Goal: Check status: Check status

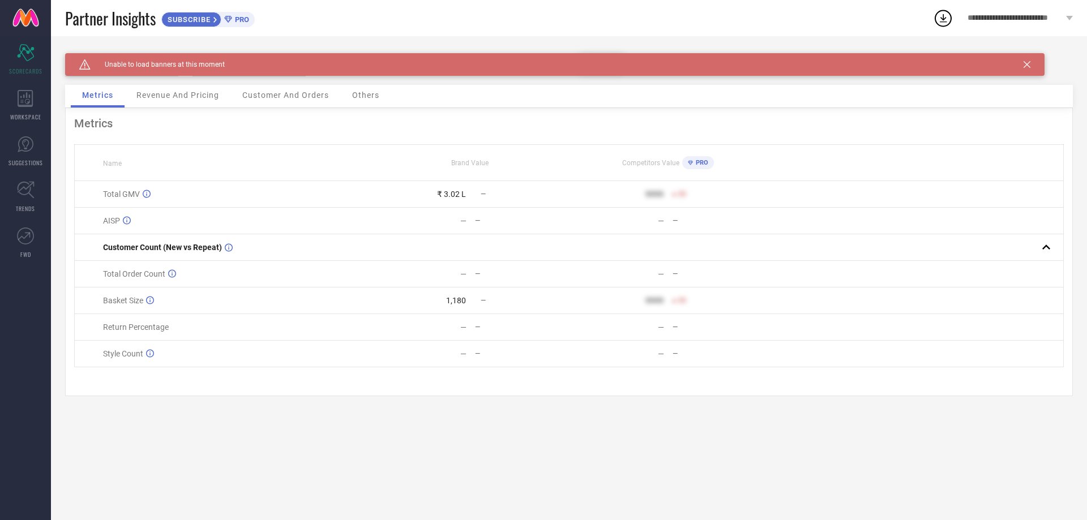
click at [1026, 65] on icon at bounding box center [1027, 64] width 7 height 7
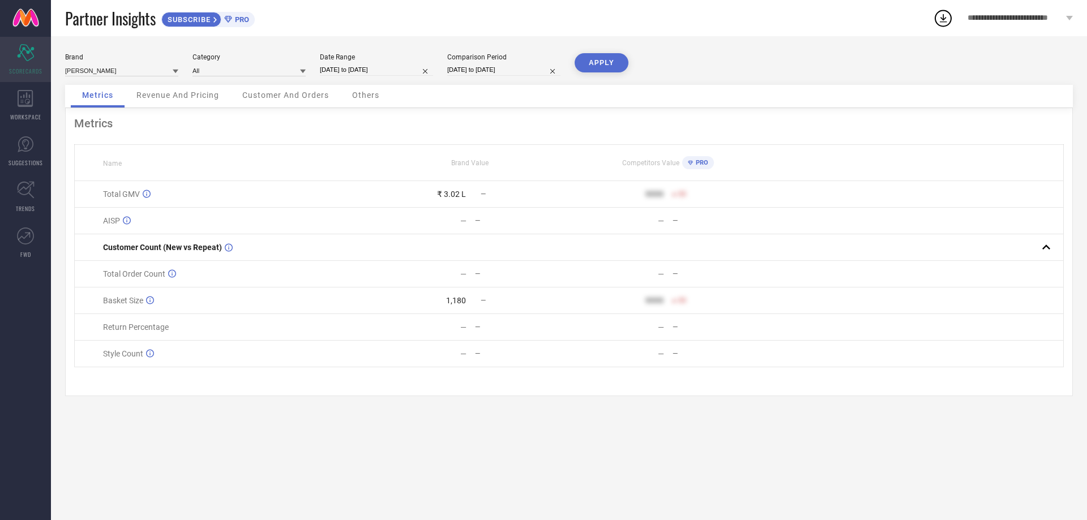
click at [16, 71] on span "SCORECARDS" at bounding box center [25, 71] width 33 height 8
click at [23, 109] on div "WORKSPACE" at bounding box center [25, 105] width 51 height 45
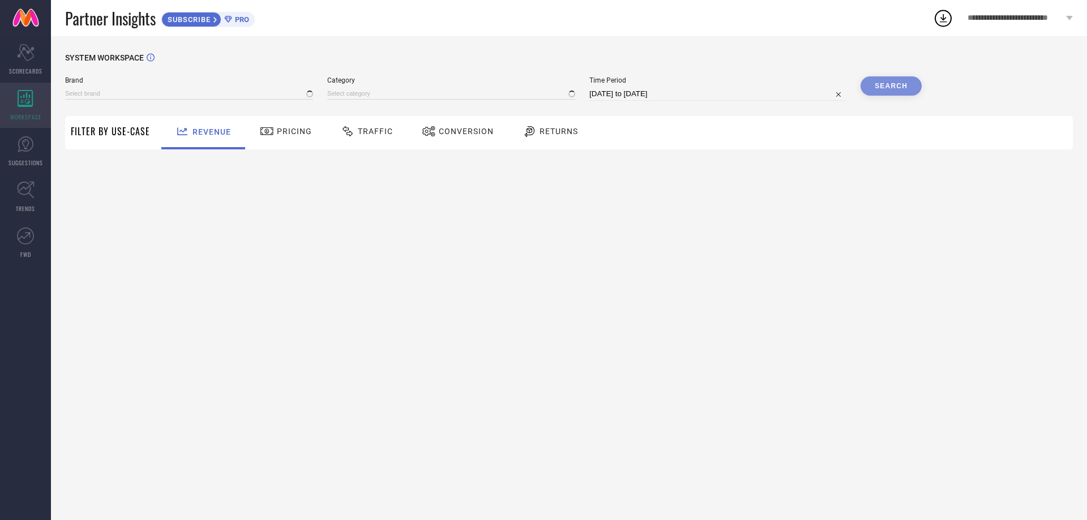
type input "[PERSON_NAME]"
type input "All"
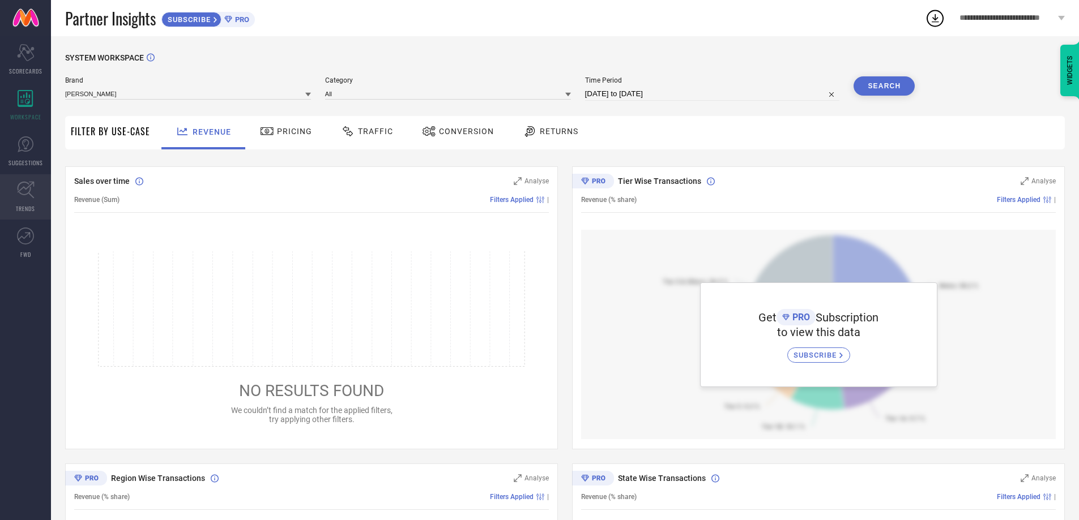
click at [23, 187] on icon at bounding box center [26, 190] width 18 height 18
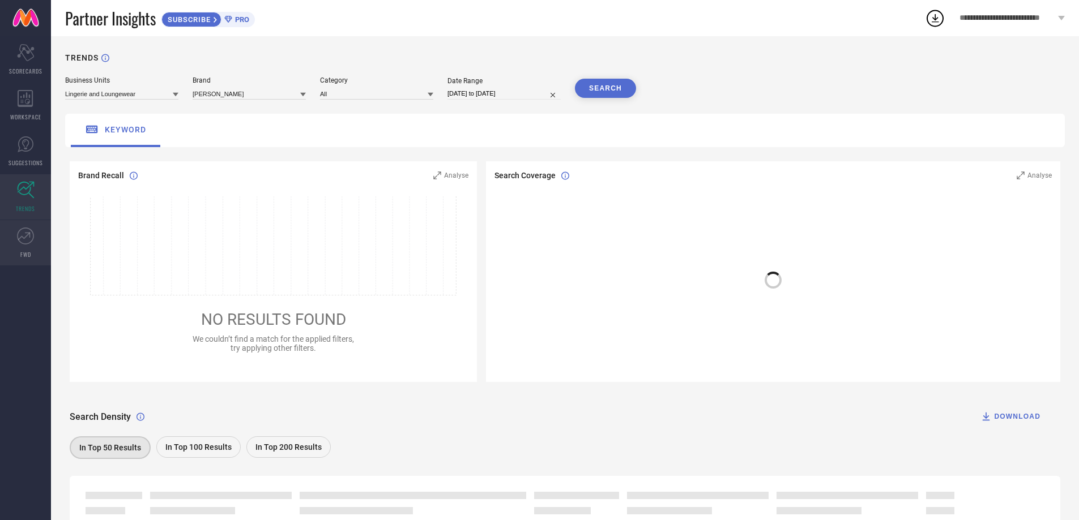
click at [20, 241] on icon at bounding box center [25, 236] width 17 height 17
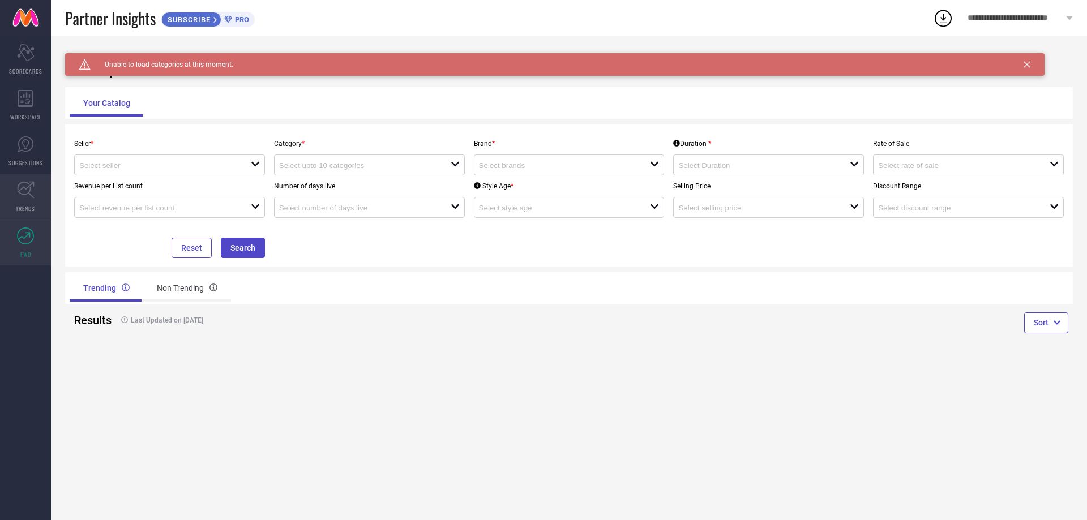
click at [20, 176] on link "TRENDS" at bounding box center [25, 196] width 51 height 45
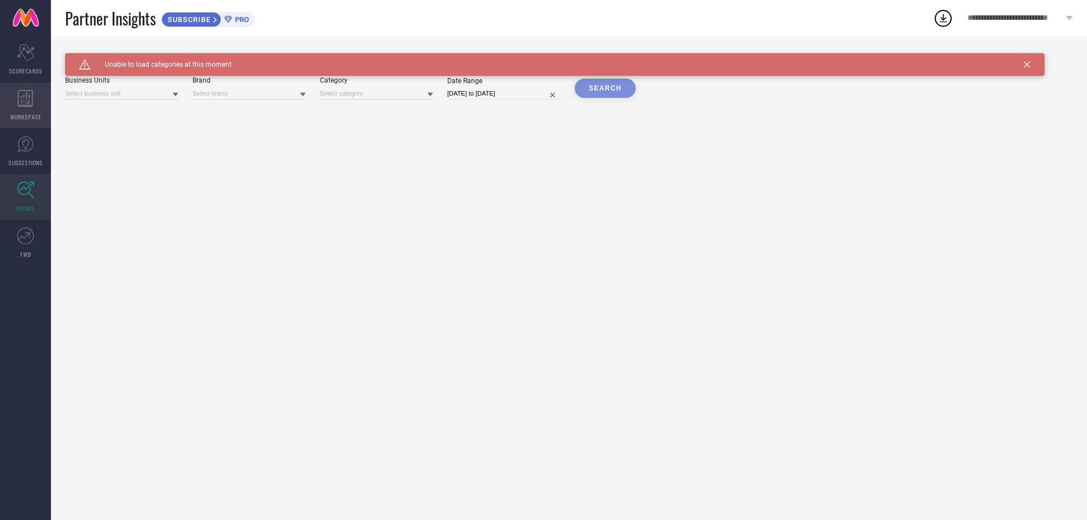
click at [11, 125] on div "WORKSPACE" at bounding box center [25, 105] width 51 height 45
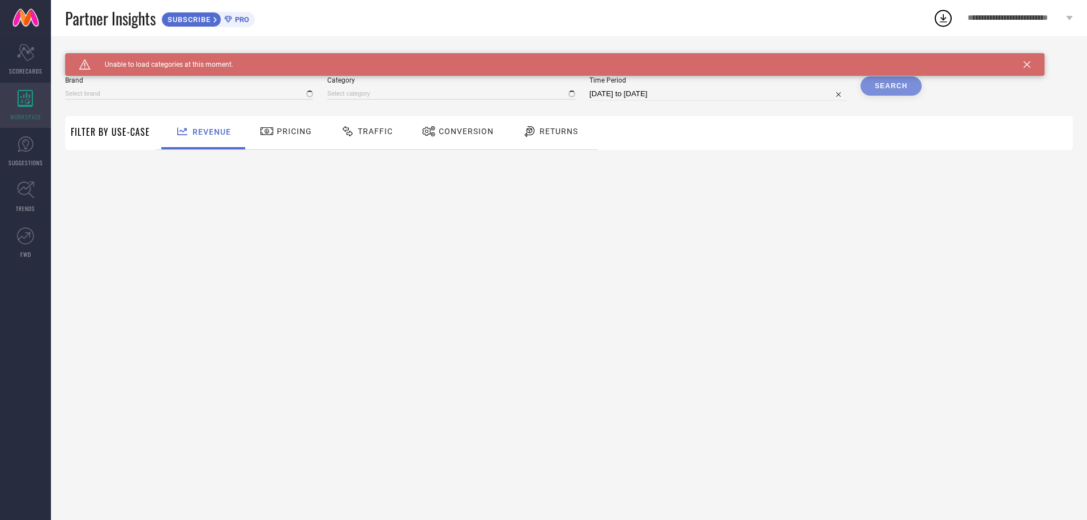
type input "[PERSON_NAME]"
type input "All"
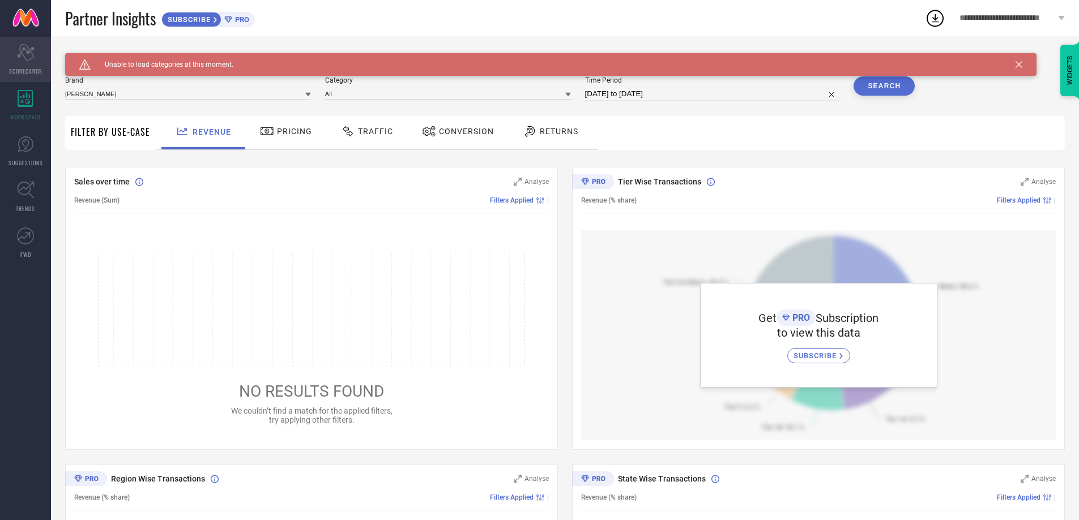
click at [27, 55] on icon "Scorecard" at bounding box center [26, 52] width 18 height 17
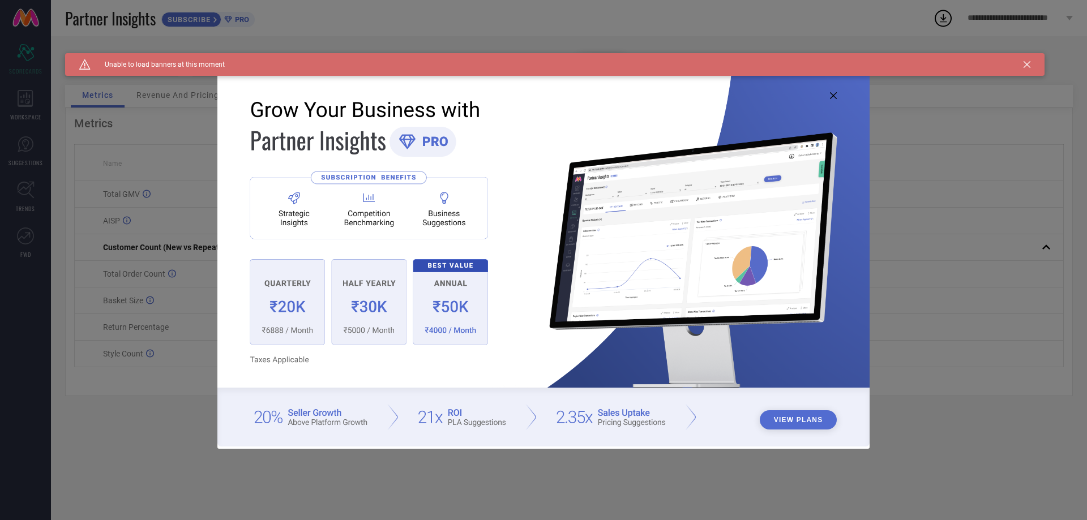
click at [828, 96] on img at bounding box center [543, 258] width 652 height 375
click at [833, 93] on icon at bounding box center [833, 95] width 7 height 7
click at [1029, 63] on icon at bounding box center [1027, 64] width 7 height 7
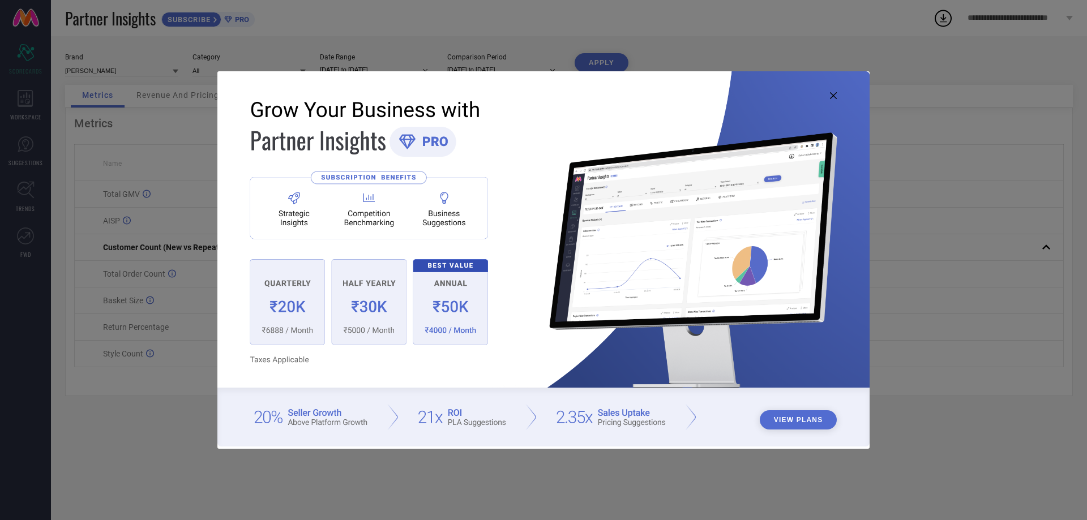
click at [830, 96] on icon at bounding box center [833, 95] width 7 height 7
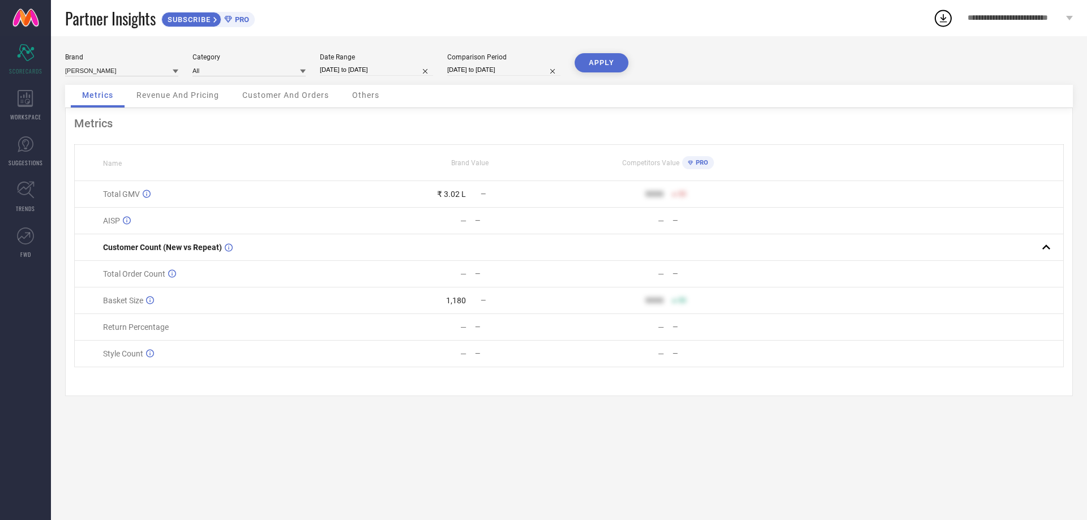
select select "8"
select select "2025"
select select "9"
select select "2025"
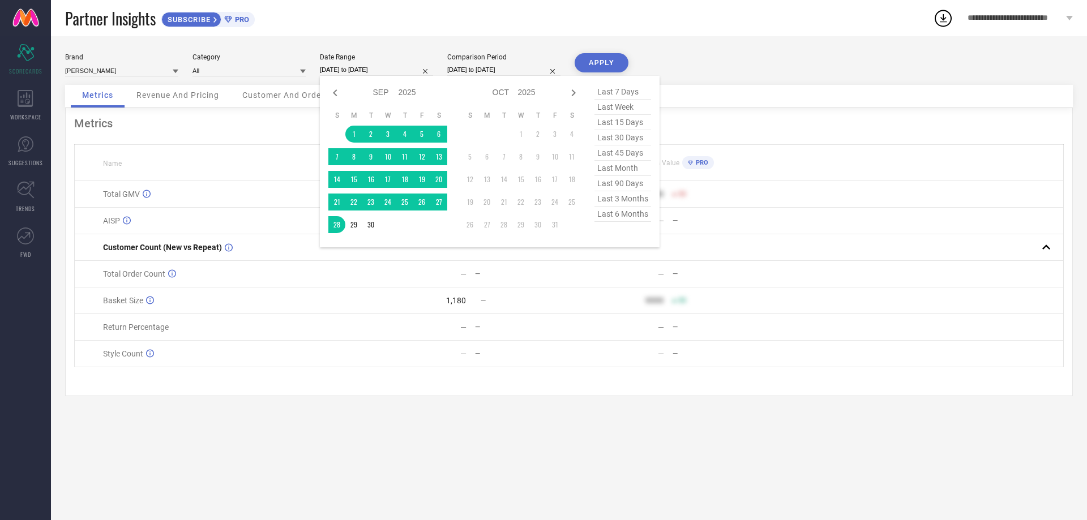
click at [369, 72] on input "[DATE] to [DATE]" at bounding box center [376, 70] width 113 height 12
click at [354, 132] on td "1" at bounding box center [353, 134] width 17 height 17
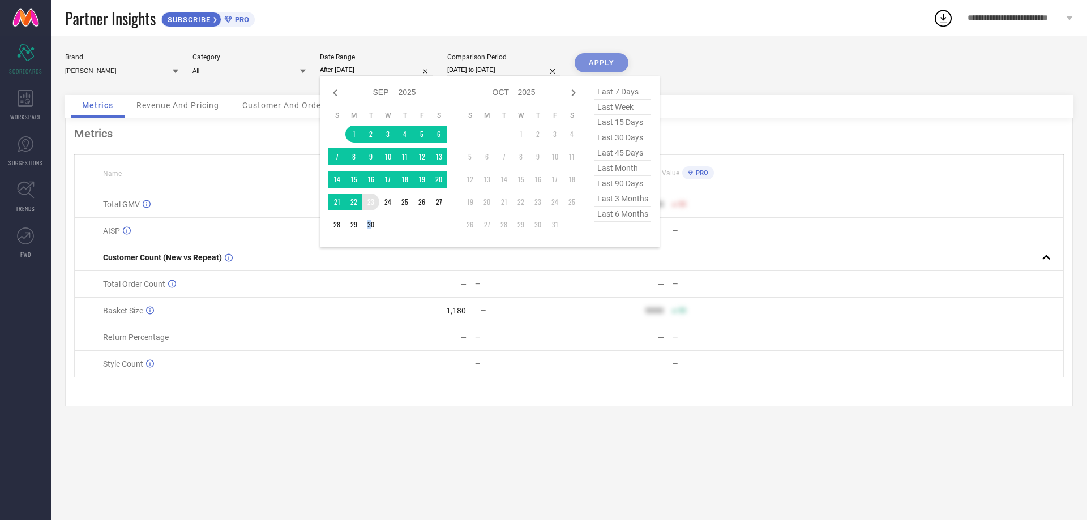
click at [369, 216] on table "S M T W T F S 1 2 3 4 5 6 7 8 9 10 11 12 13 14 15 16 17 18 19 20 21 22 23 24 25…" at bounding box center [387, 172] width 119 height 134
type input "01-09-2025 to 30-09-2025"
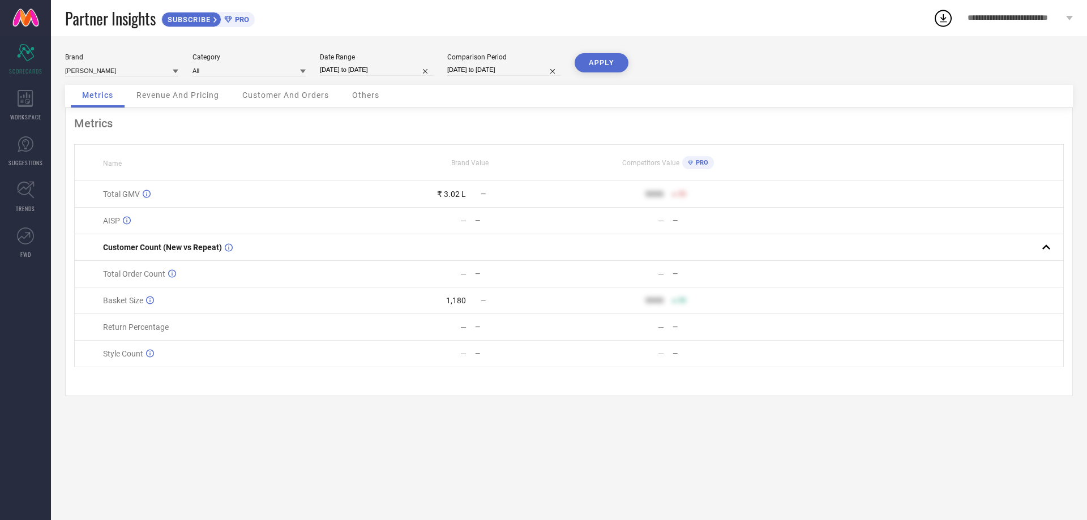
click at [600, 57] on button "APPLY" at bounding box center [602, 62] width 54 height 19
drag, startPoint x: 450, startPoint y: 279, endPoint x: 463, endPoint y: 279, distance: 13.6
click at [463, 279] on div "269" at bounding box center [419, 273] width 94 height 9
drag, startPoint x: 454, startPoint y: 194, endPoint x: 481, endPoint y: 197, distance: 27.4
click at [481, 197] on div "— —" at bounding box center [470, 194] width 196 height 9
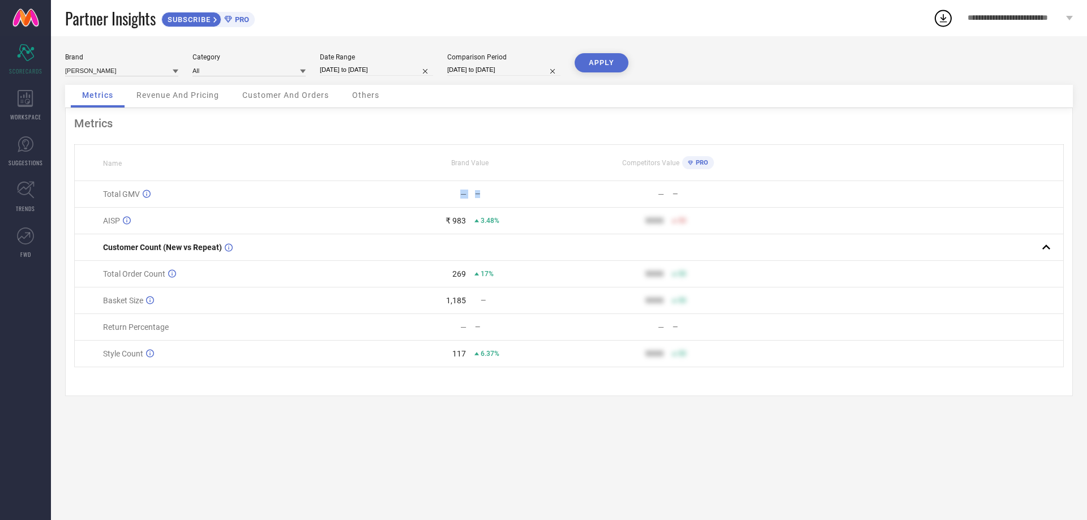
click at [506, 72] on input "[DATE] to [DATE]" at bounding box center [503, 70] width 113 height 12
select select "5"
select select "2025"
select select "6"
select select "2025"
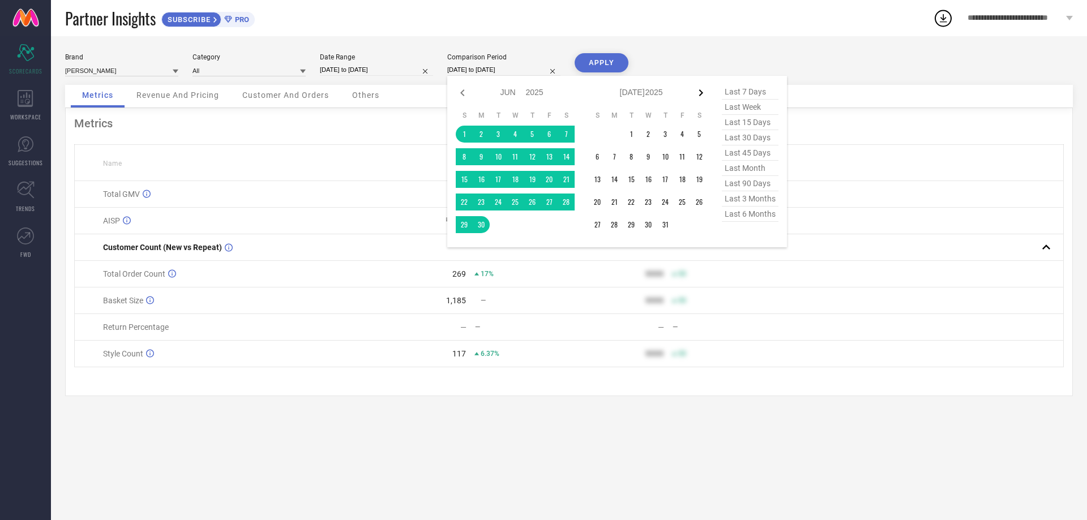
click at [705, 92] on icon at bounding box center [701, 93] width 14 height 14
select select "6"
select select "2025"
select select "7"
select select "2025"
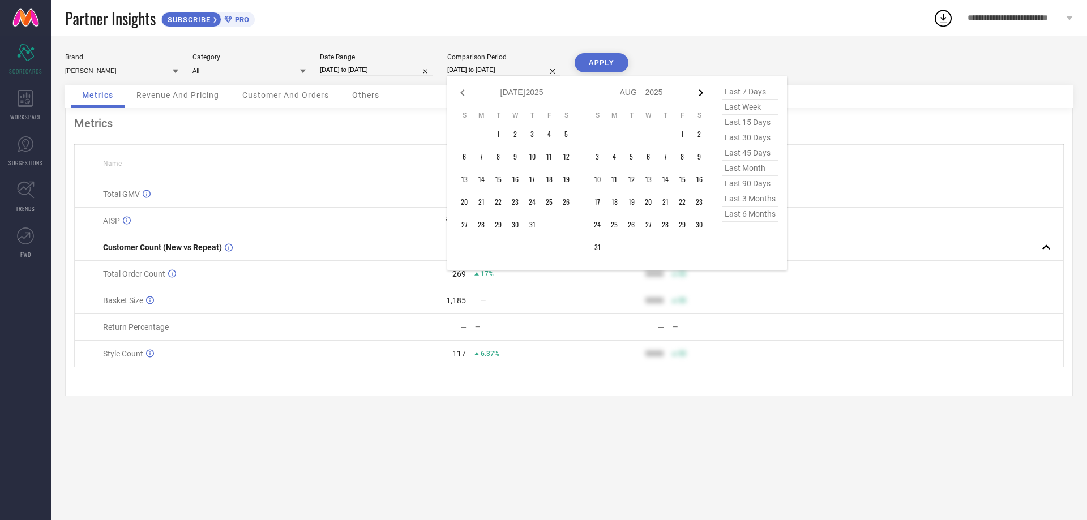
click at [699, 91] on icon at bounding box center [701, 93] width 14 height 14
select select "7"
select select "2025"
select select "8"
select select "2025"
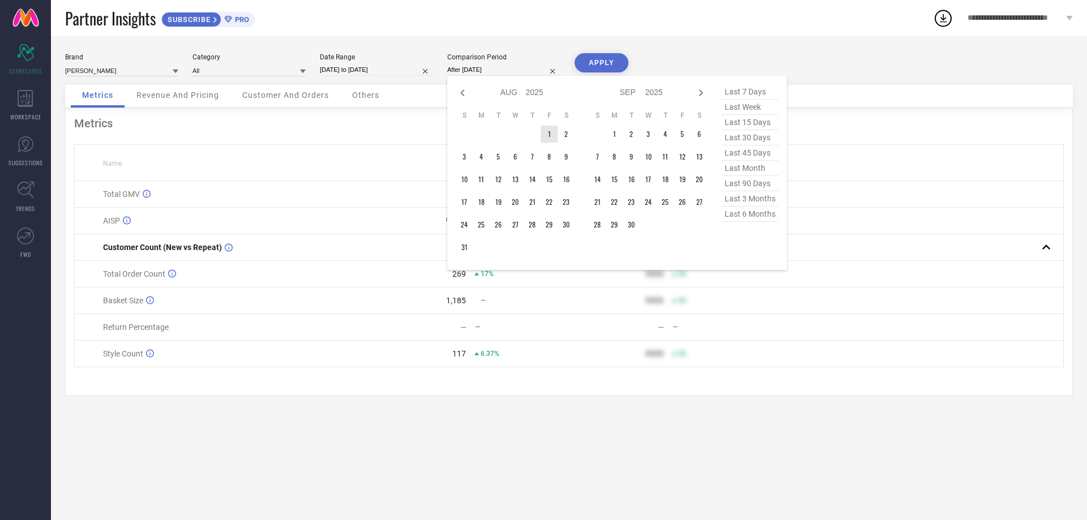
click at [546, 134] on td "1" at bounding box center [549, 134] width 17 height 17
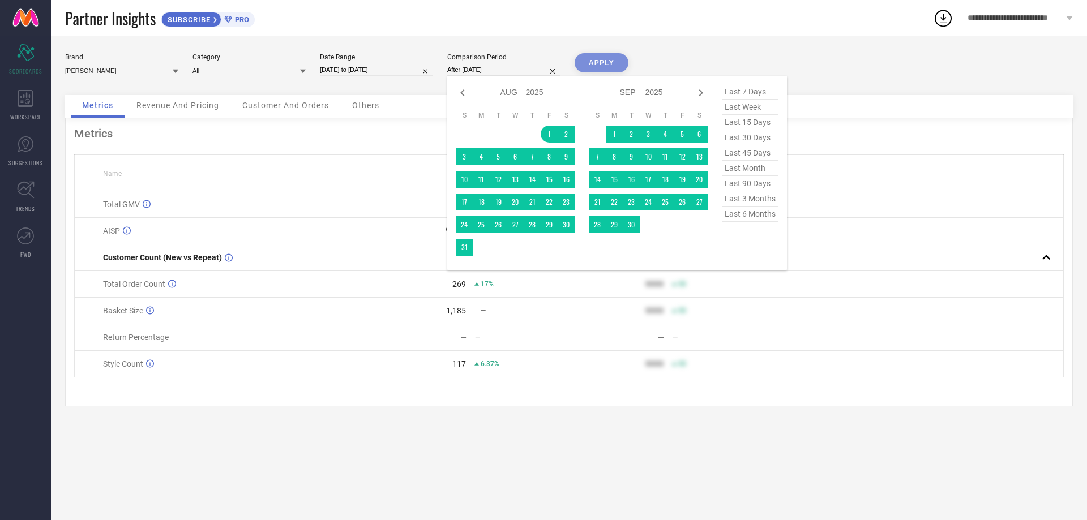
type input "01-08-2025 to 31-08-2025"
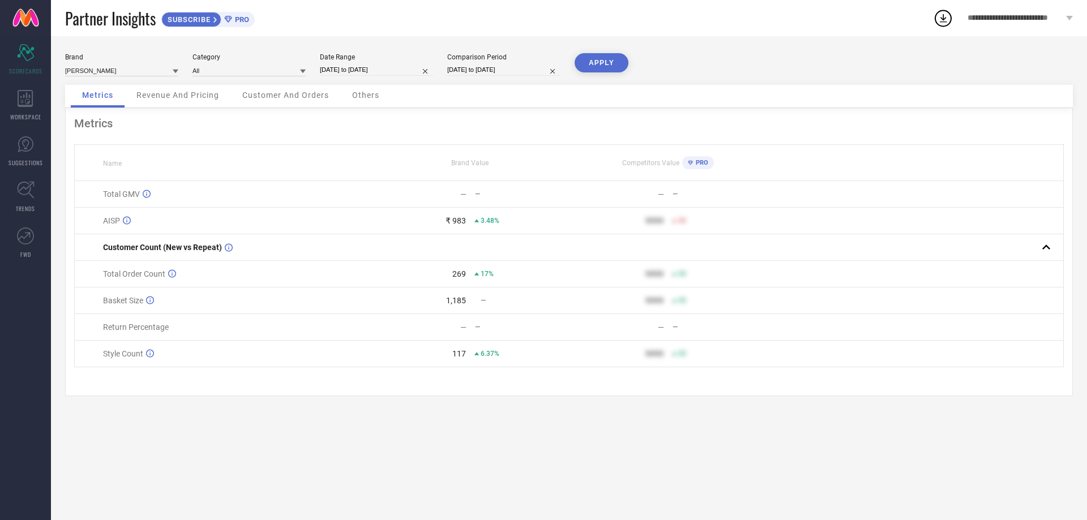
click at [596, 65] on button "APPLY" at bounding box center [602, 62] width 54 height 19
click at [25, 58] on icon "Scorecard" at bounding box center [26, 52] width 18 height 17
click at [82, 20] on span "Partner Insights" at bounding box center [110, 18] width 91 height 23
click at [29, 19] on link at bounding box center [25, 18] width 51 height 36
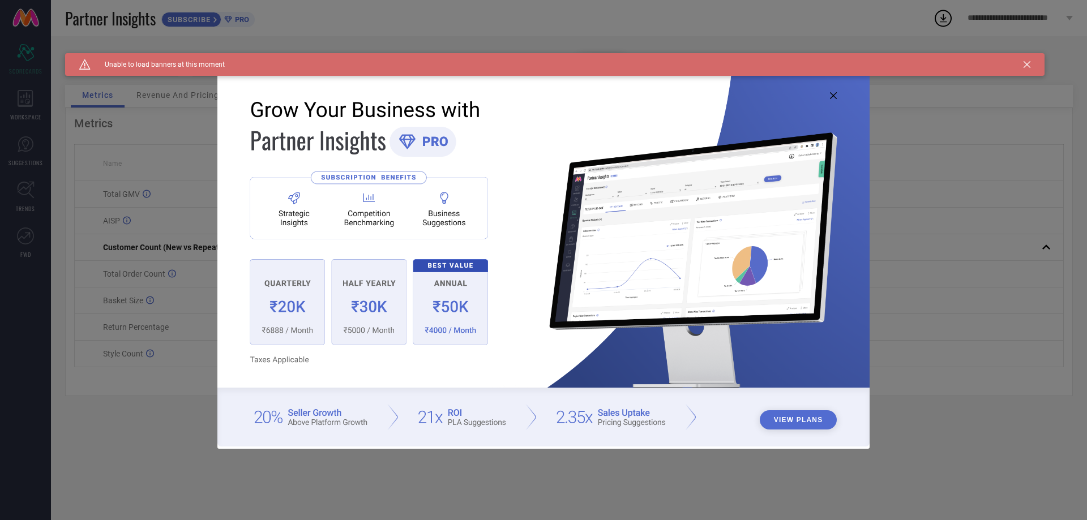
click at [835, 94] on icon at bounding box center [833, 95] width 7 height 7
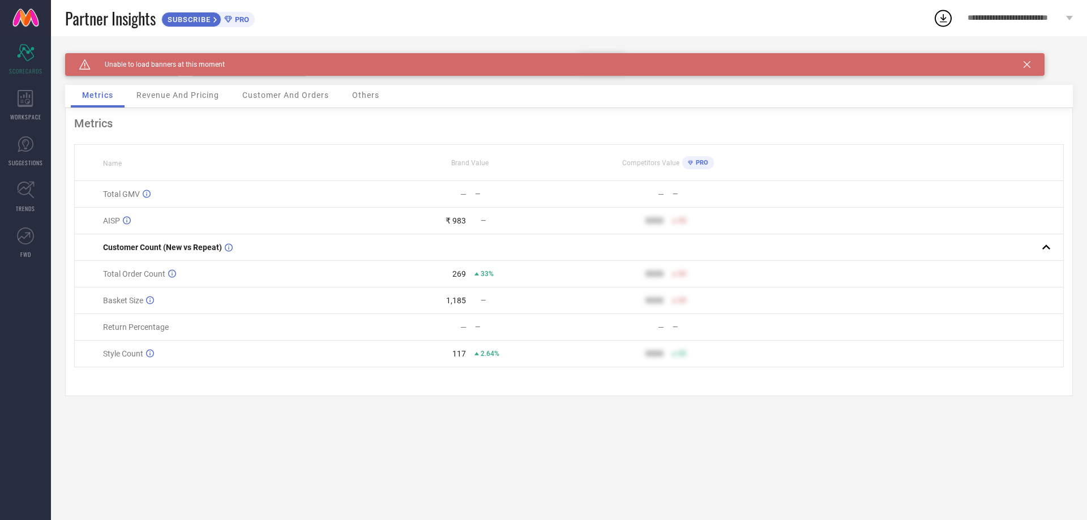
click at [1031, 64] on div "Caution Created with Sketch. Unable to load banners at this moment" at bounding box center [554, 64] width 979 height 23
click at [1026, 65] on icon at bounding box center [1027, 64] width 7 height 7
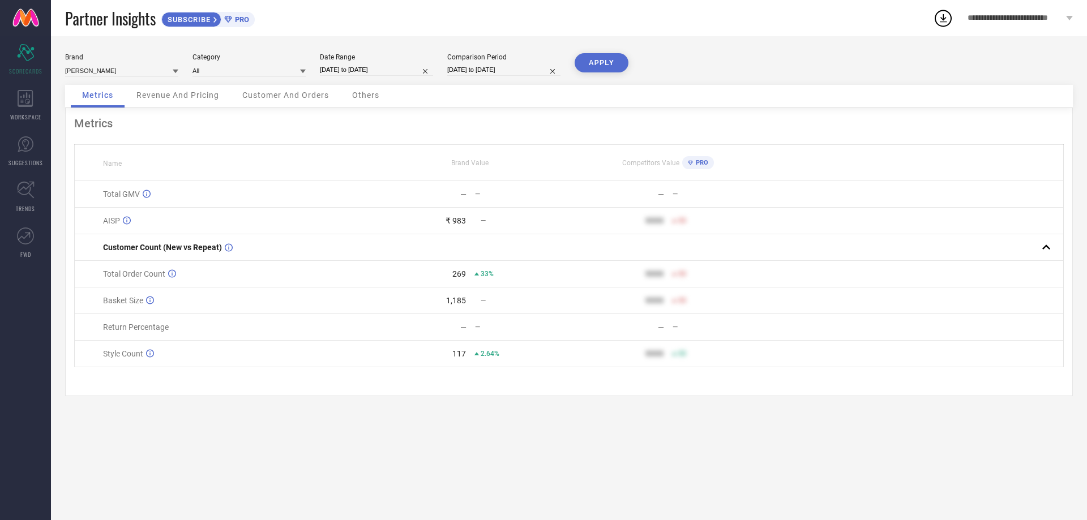
select select "8"
select select "2025"
select select "9"
select select "2025"
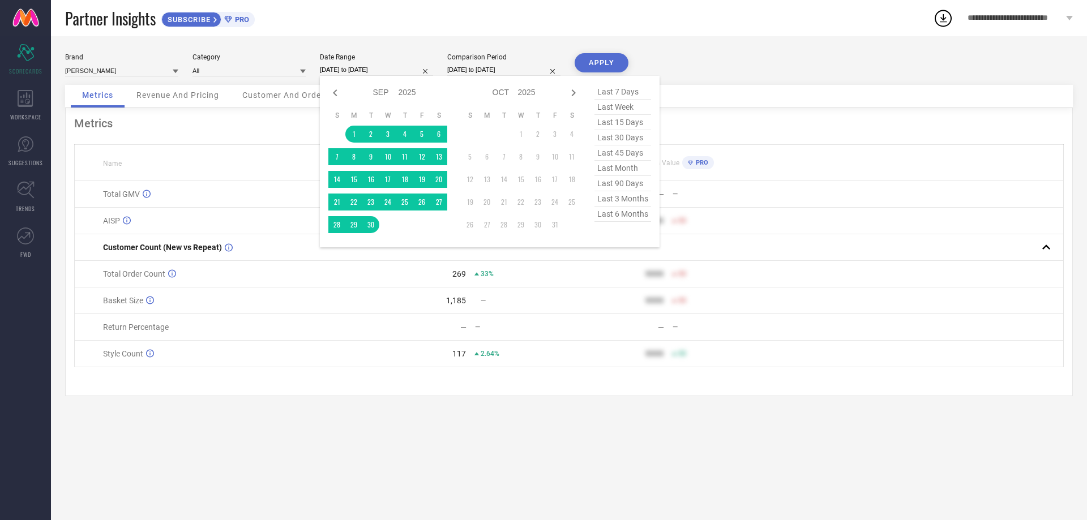
click at [357, 72] on input "01-09-2025 to 30-09-2025" at bounding box center [376, 70] width 113 height 12
click at [351, 130] on td "1" at bounding box center [353, 134] width 17 height 17
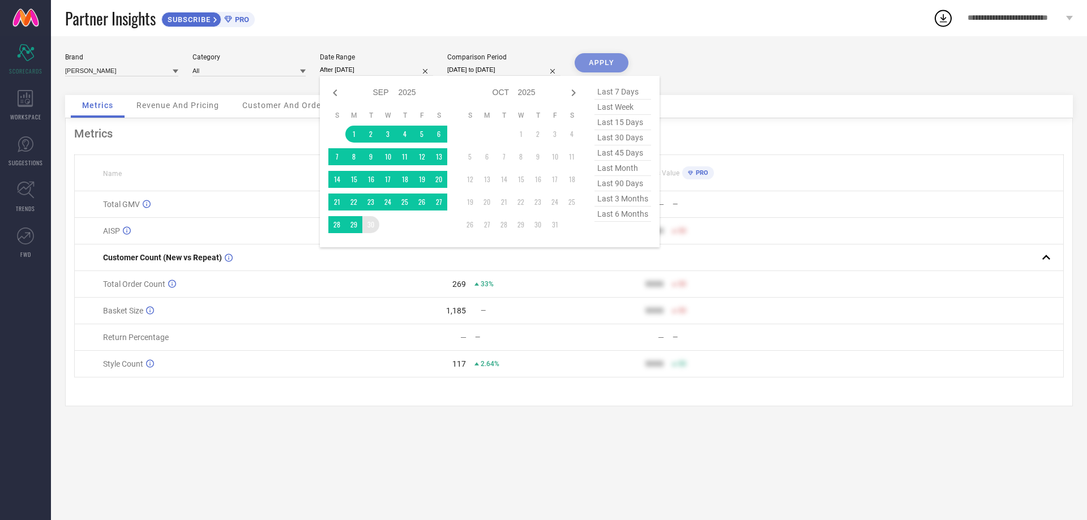
type input "01-09-2025 to 30-09-2025"
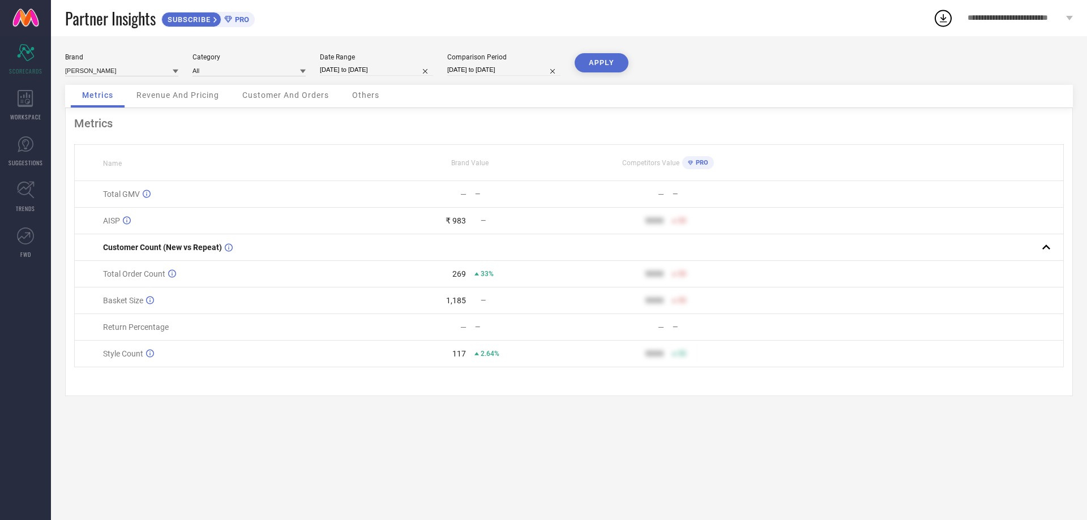
click at [601, 70] on button "APPLY" at bounding box center [602, 62] width 54 height 19
